Goal: Task Accomplishment & Management: Manage account settings

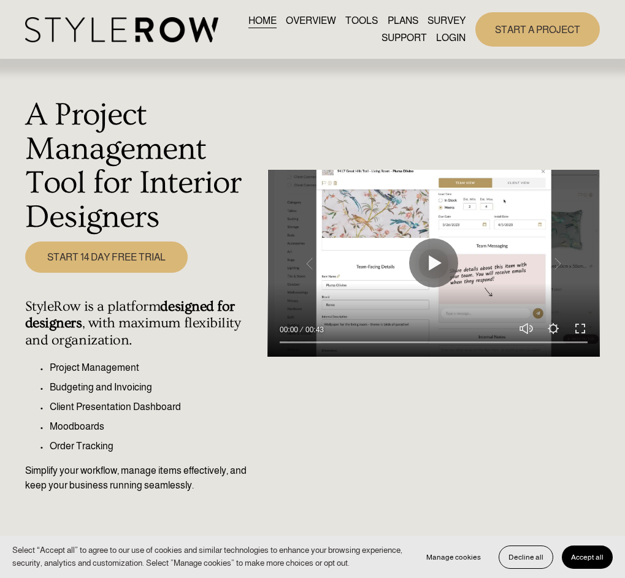
click at [447, 39] on link "LOGIN" at bounding box center [450, 37] width 29 height 17
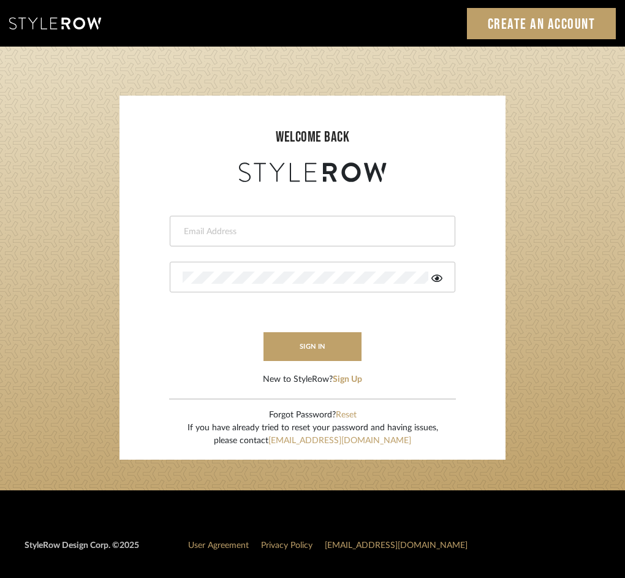
click at [251, 227] on input "email" at bounding box center [311, 232] width 257 height 12
type input "eknight963@gmail.com"
click at [300, 335] on button "sign in" at bounding box center [313, 346] width 98 height 29
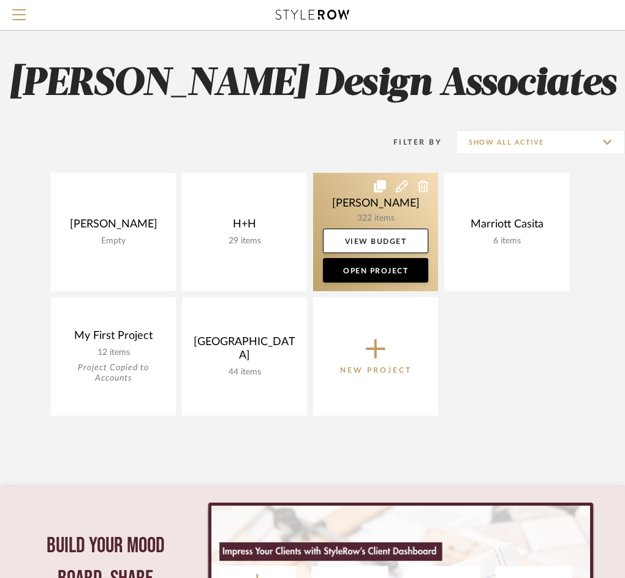
click at [381, 215] on link at bounding box center [375, 232] width 125 height 118
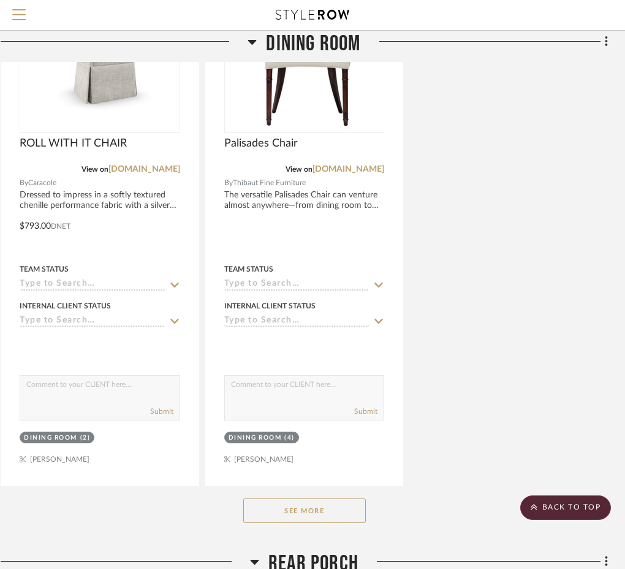
scroll to position [3397, 257]
click at [264, 509] on button "See More" at bounding box center [304, 511] width 123 height 25
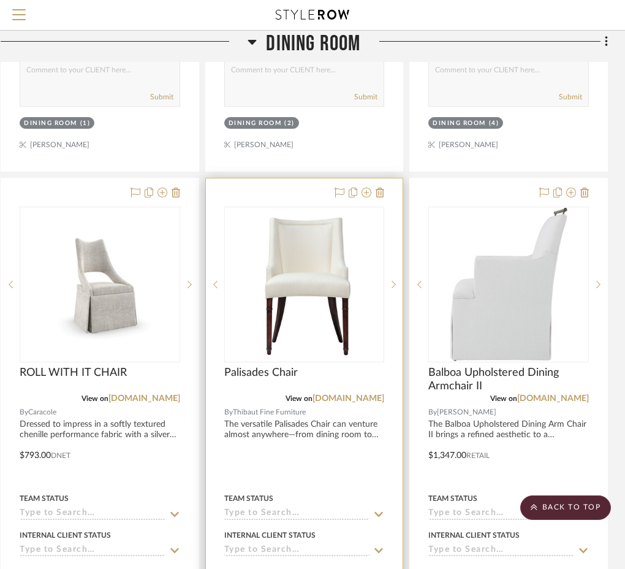
scroll to position [3167, 257]
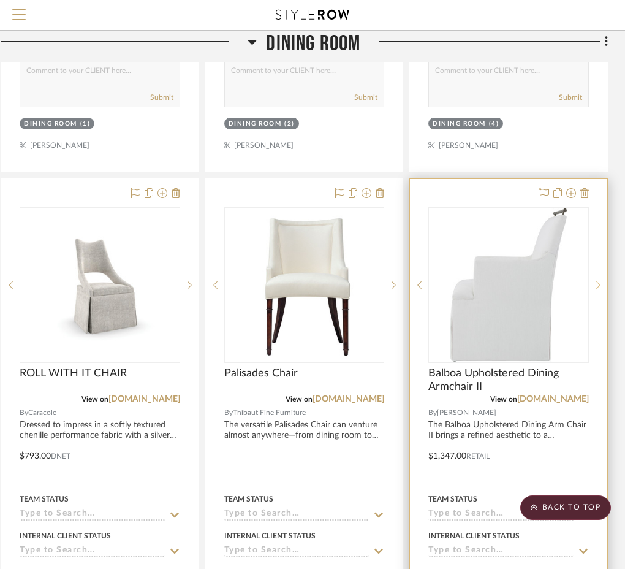
click at [605, 277] on div at bounding box center [598, 285] width 18 height 156
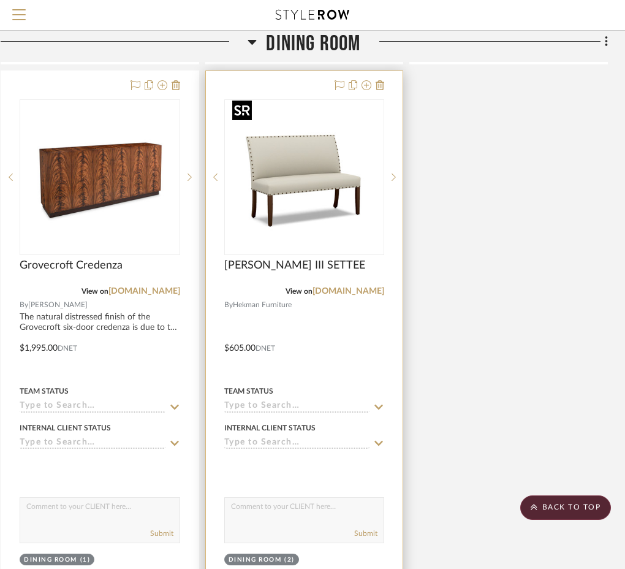
scroll to position [4919, 257]
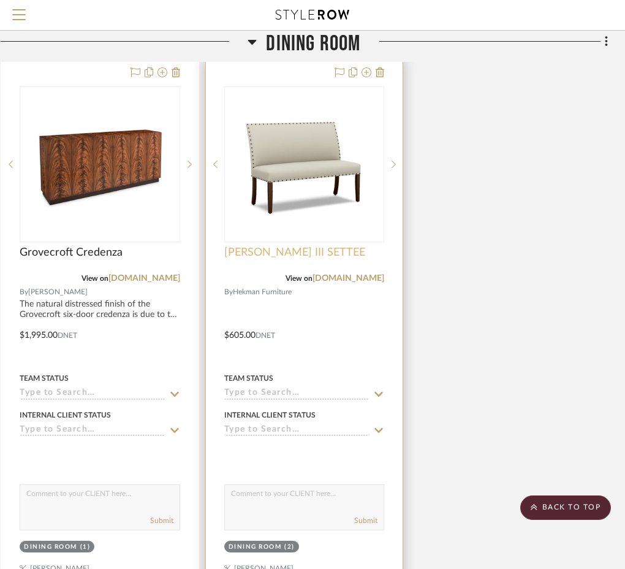
click at [297, 246] on span "LOCKE III SETTEE" at bounding box center [294, 252] width 141 height 13
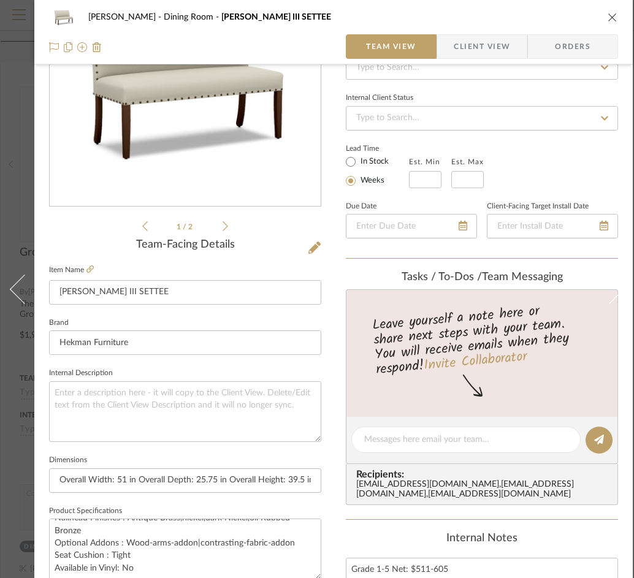
scroll to position [162, 0]
